Goal: Task Accomplishment & Management: Use online tool/utility

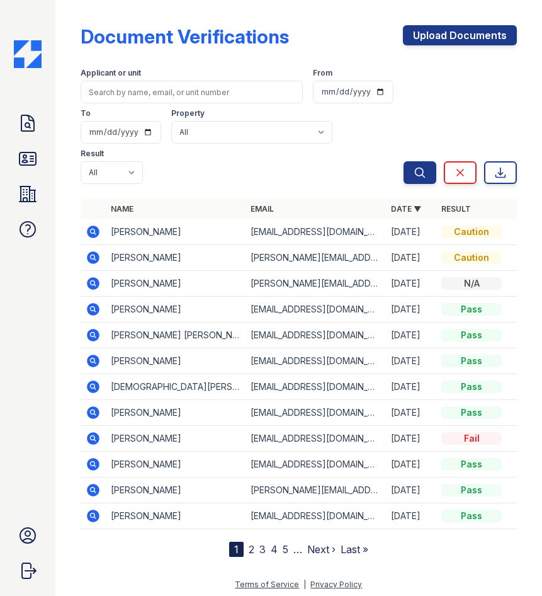
click at [401, 93] on div "Applicant or unit From To Property All Haven Apartments Result All Pass Caution…" at bounding box center [243, 123] width 324 height 121
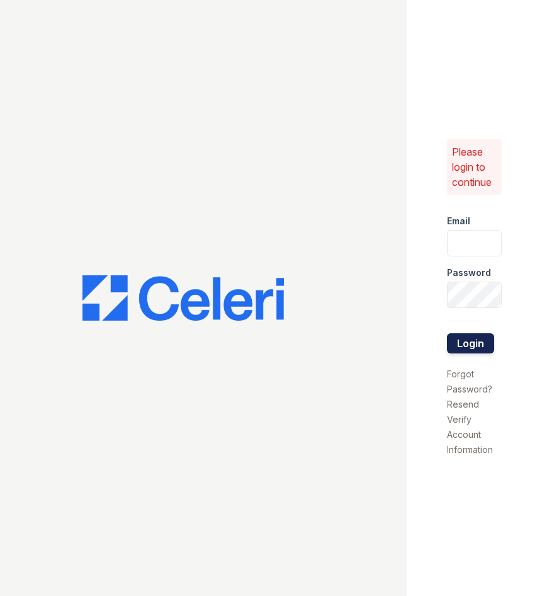
type input "haven1@cafmanagement.com"
click at [467, 336] on button "Login" at bounding box center [470, 343] width 47 height 20
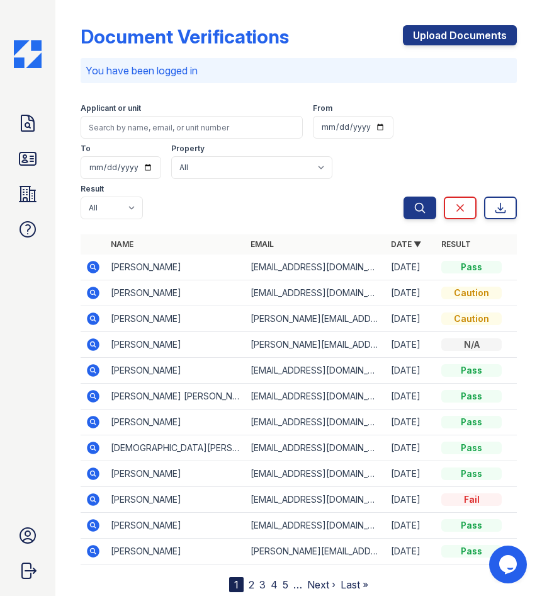
click at [91, 259] on icon at bounding box center [93, 266] width 15 height 15
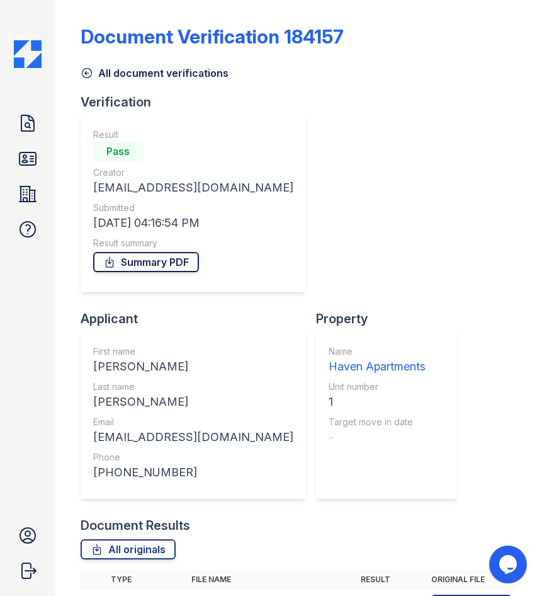
click at [144, 266] on link "Summary PDF" at bounding box center [146, 262] width 106 height 20
click at [167, 266] on link "Summary PDF" at bounding box center [146, 262] width 106 height 20
